Goal: Information Seeking & Learning: Learn about a topic

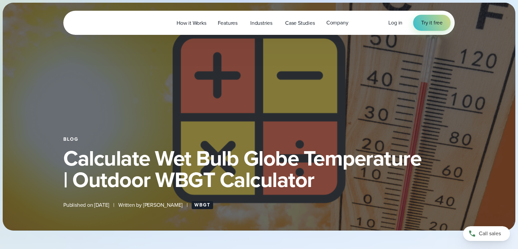
select select "***"
type input "*******"
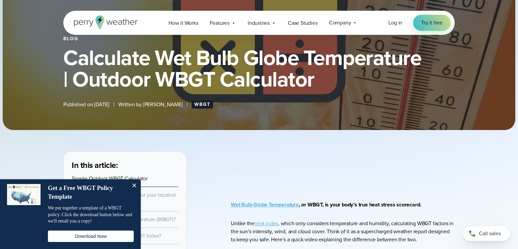
scroll to position [168, 0]
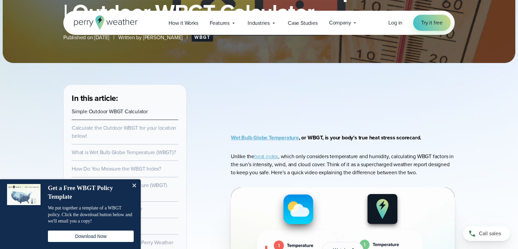
click at [134, 186] on button "Close" at bounding box center [133, 185] width 13 height 13
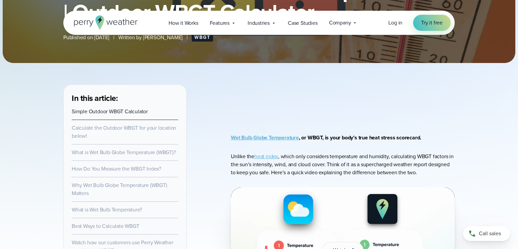
scroll to position [235, 0]
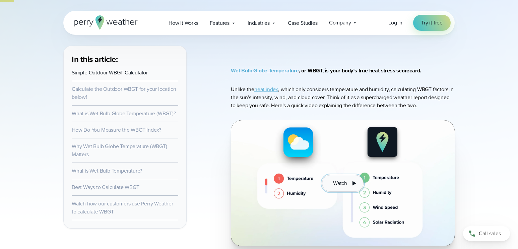
click at [344, 183] on span "Watch" at bounding box center [340, 183] width 14 height 8
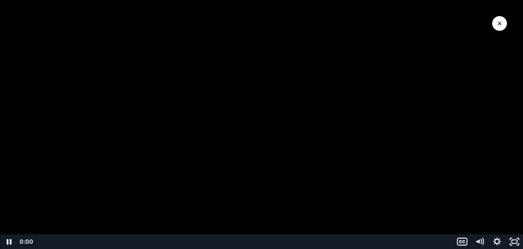
click at [18, 236] on div "0:00 0:00" at bounding box center [235, 241] width 436 height 15
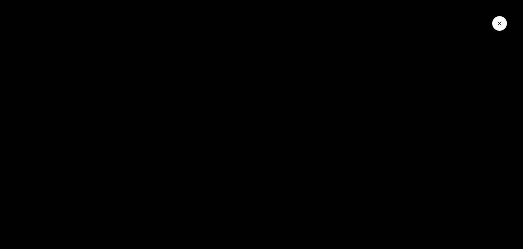
click at [503, 21] on button "Close Video" at bounding box center [499, 23] width 15 height 15
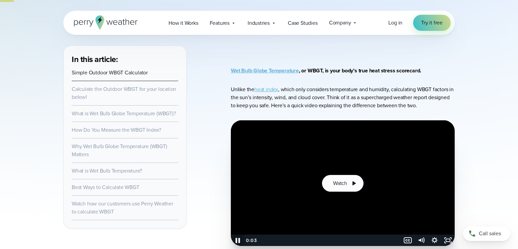
click at [236, 240] on icon "Pause" at bounding box center [238, 240] width 4 height 5
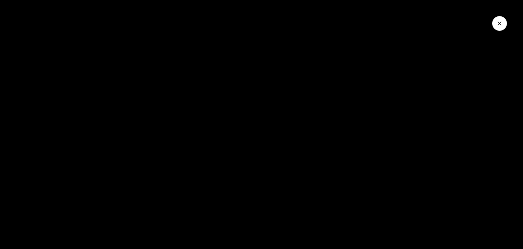
click at [504, 24] on button "Close Video" at bounding box center [499, 23] width 15 height 15
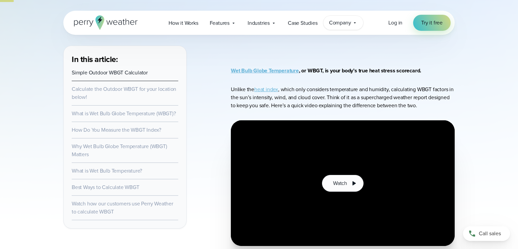
click at [353, 22] on icon at bounding box center [354, 22] width 5 height 5
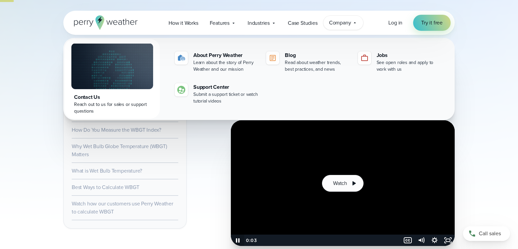
click at [240, 241] on icon "Pause" at bounding box center [238, 240] width 4 height 4
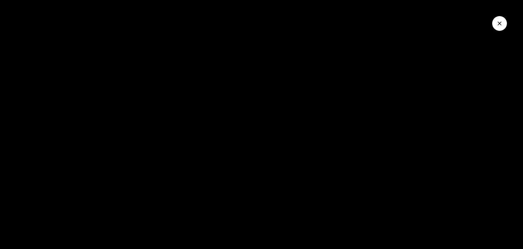
drag, startPoint x: 503, startPoint y: 22, endPoint x: 495, endPoint y: 24, distance: 8.4
click at [502, 22] on button "Close Video" at bounding box center [499, 23] width 15 height 15
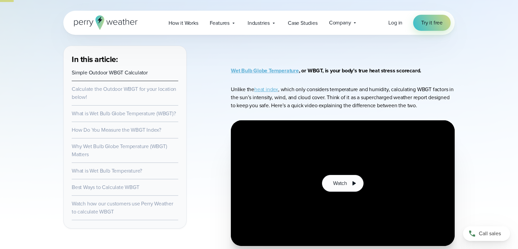
click at [98, 205] on link "Watch how our customers use Perry Weather to calculate WBGT" at bounding box center [123, 208] width 102 height 16
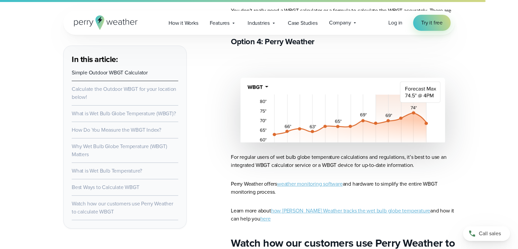
scroll to position [3275, 0]
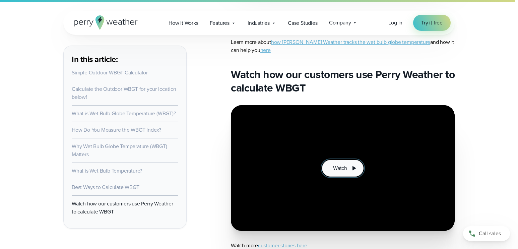
click at [346, 164] on span "Watch" at bounding box center [340, 168] width 14 height 8
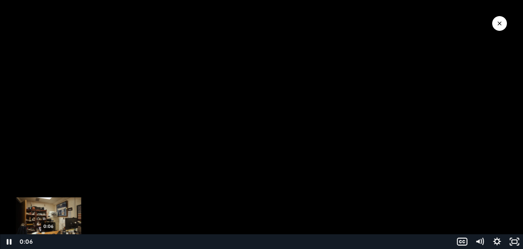
drag, startPoint x: 53, startPoint y: 242, endPoint x: 20, endPoint y: 242, distance: 33.5
click at [20, 242] on div "0:06 0:06" at bounding box center [235, 241] width 436 height 15
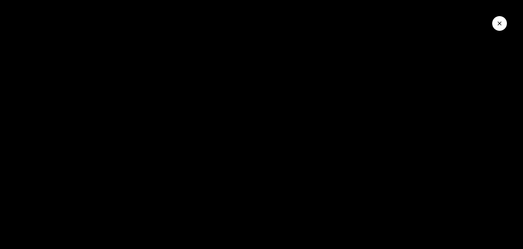
click at [501, 22] on icon "Close Video" at bounding box center [500, 23] width 4 height 4
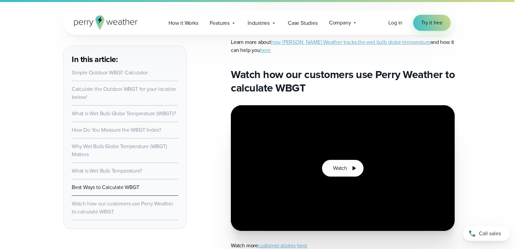
scroll to position [3242, 0]
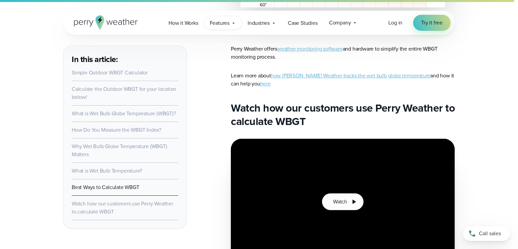
click at [229, 23] on span "Features" at bounding box center [220, 23] width 20 height 8
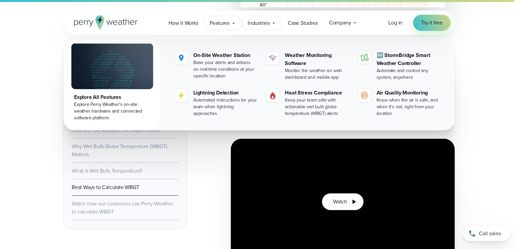
click at [273, 22] on icon at bounding box center [273, 22] width 5 height 5
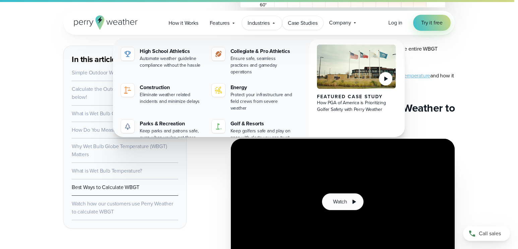
click at [315, 22] on span "Case Studies" at bounding box center [303, 23] width 30 height 8
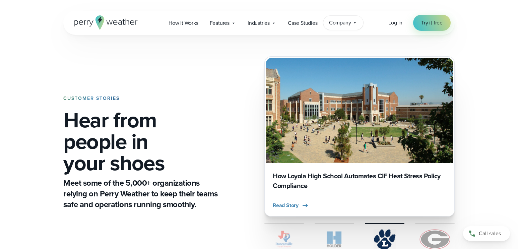
click at [356, 21] on icon at bounding box center [354, 22] width 5 height 5
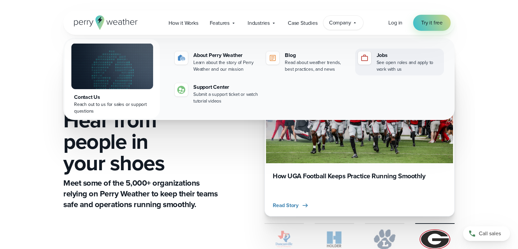
click at [388, 59] on div "See open roles and apply to work with us" at bounding box center [409, 65] width 65 height 13
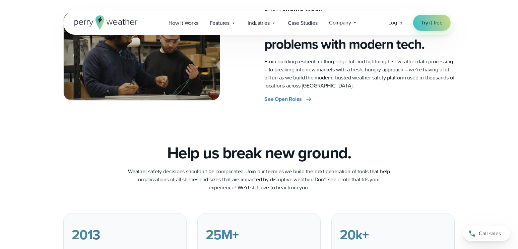
scroll to position [335, 0]
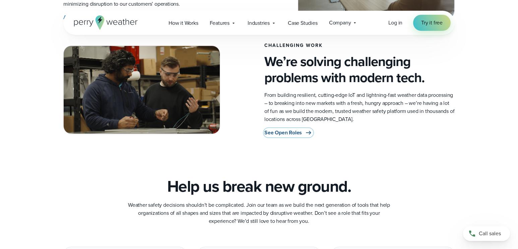
click at [291, 131] on span "See Open Roles" at bounding box center [283, 133] width 38 height 8
click at [351, 21] on span "Company" at bounding box center [340, 23] width 22 height 8
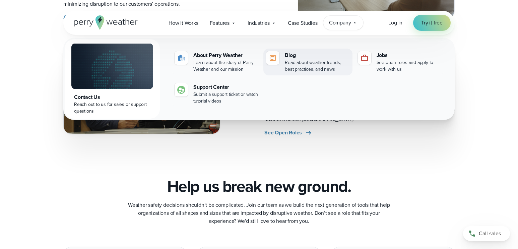
click at [291, 62] on div "Read about weather trends, best practices, and news" at bounding box center [317, 65] width 65 height 13
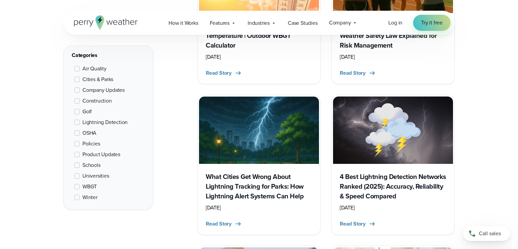
scroll to position [369, 0]
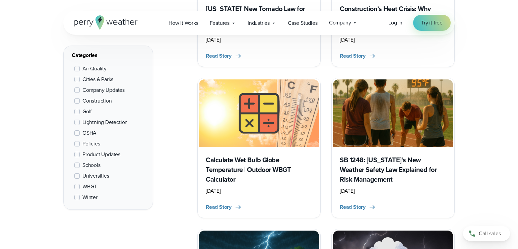
click at [269, 159] on h3 "Calculate Wet Bulb Globe Temperature | Outdoor WBGT Calculator" at bounding box center [259, 169] width 107 height 29
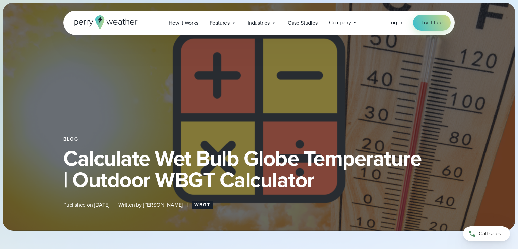
select select "***"
